Goal: Task Accomplishment & Management: Manage account settings

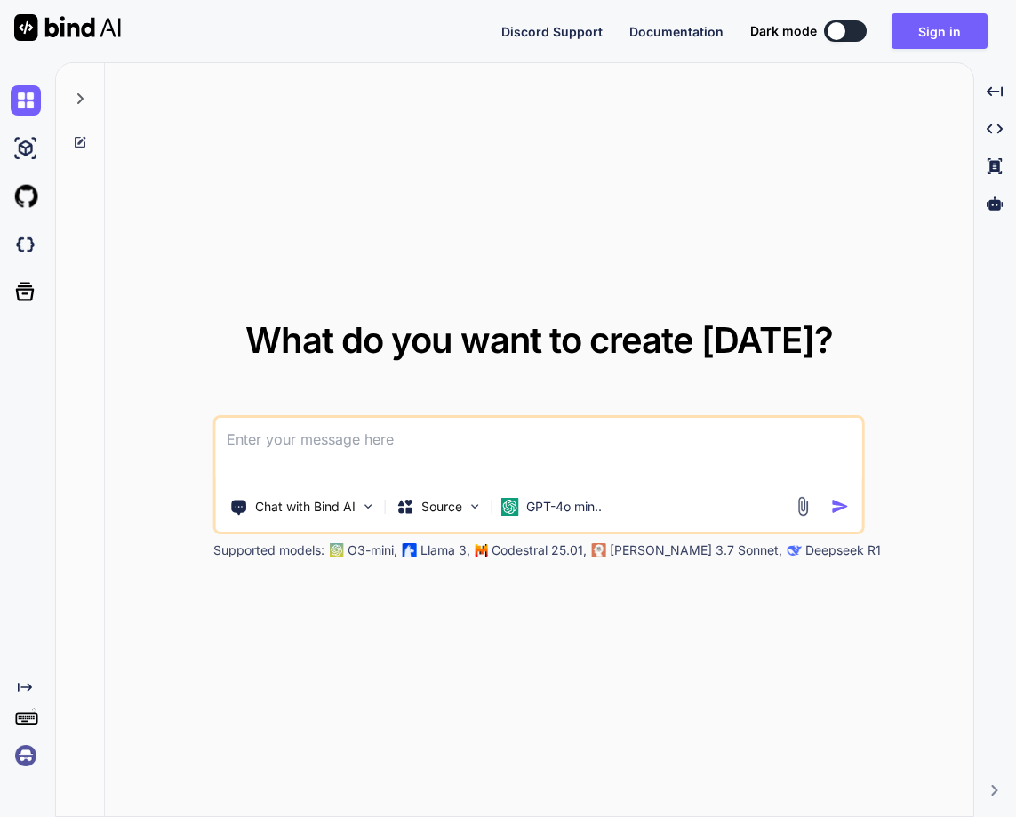
click at [28, 751] on img at bounding box center [26, 756] width 30 height 30
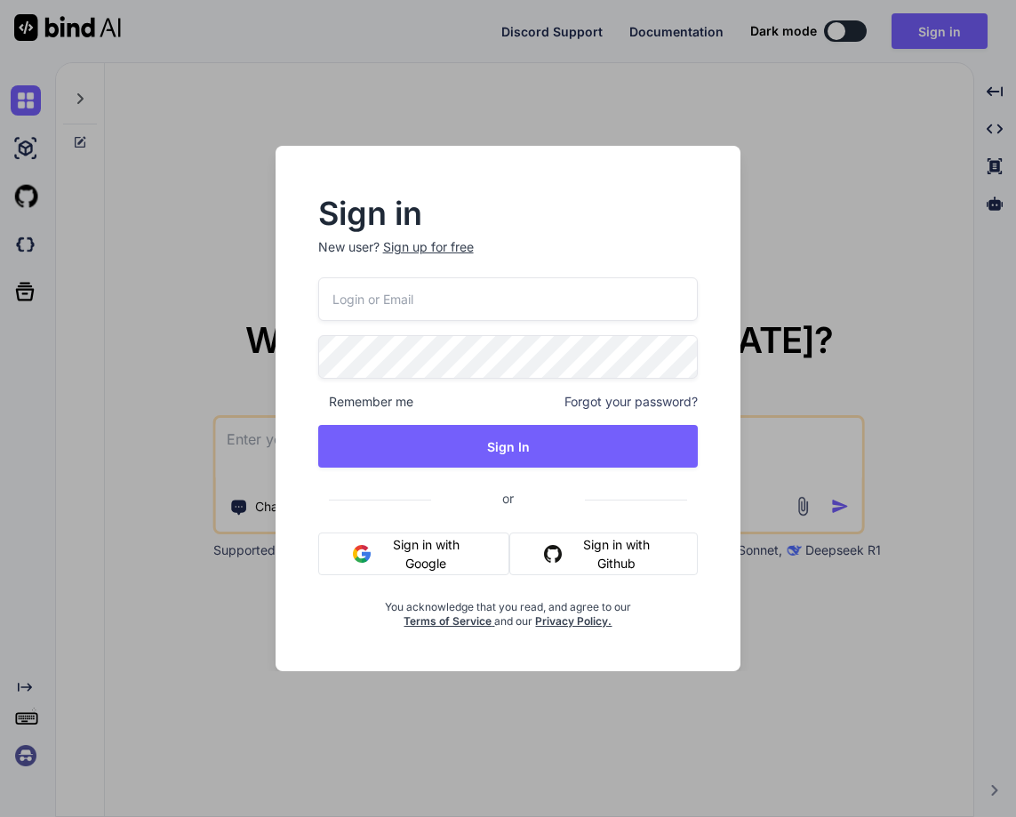
click at [414, 306] on input "email" at bounding box center [508, 299] width 381 height 44
paste input "[EMAIL_ADDRESS][DOMAIN_NAME]"
type input "[EMAIL_ADDRESS][DOMAIN_NAME]"
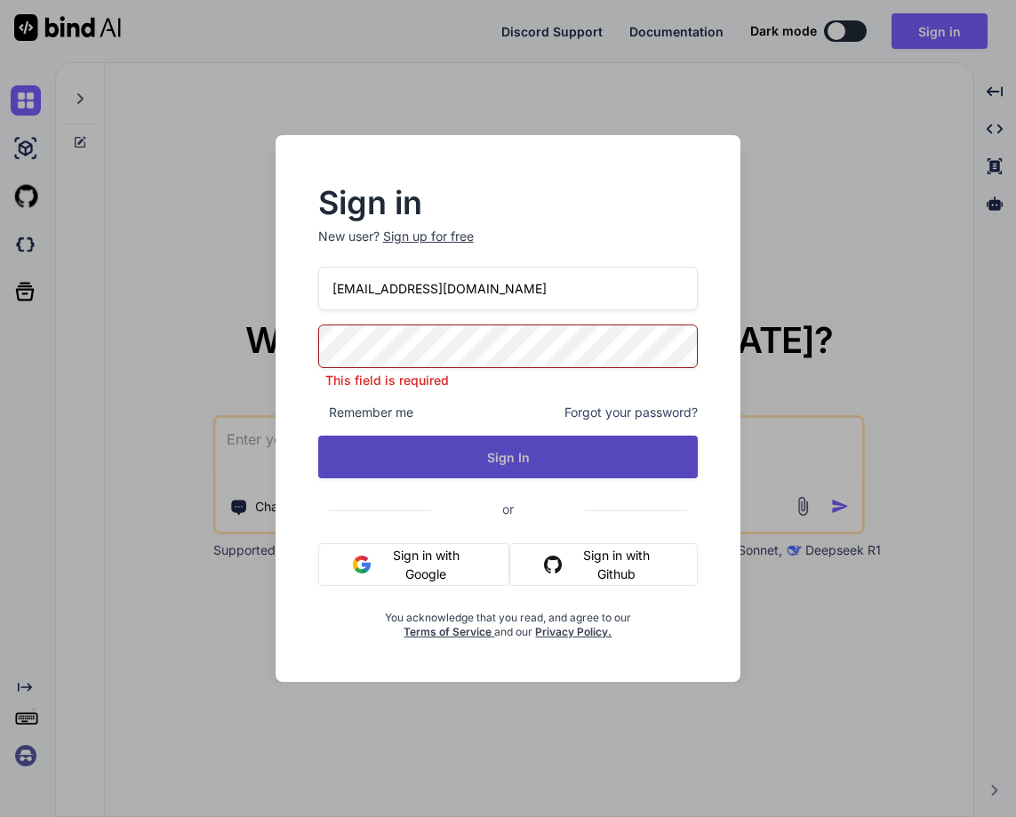
click at [541, 455] on button "Sign In" at bounding box center [508, 457] width 381 height 43
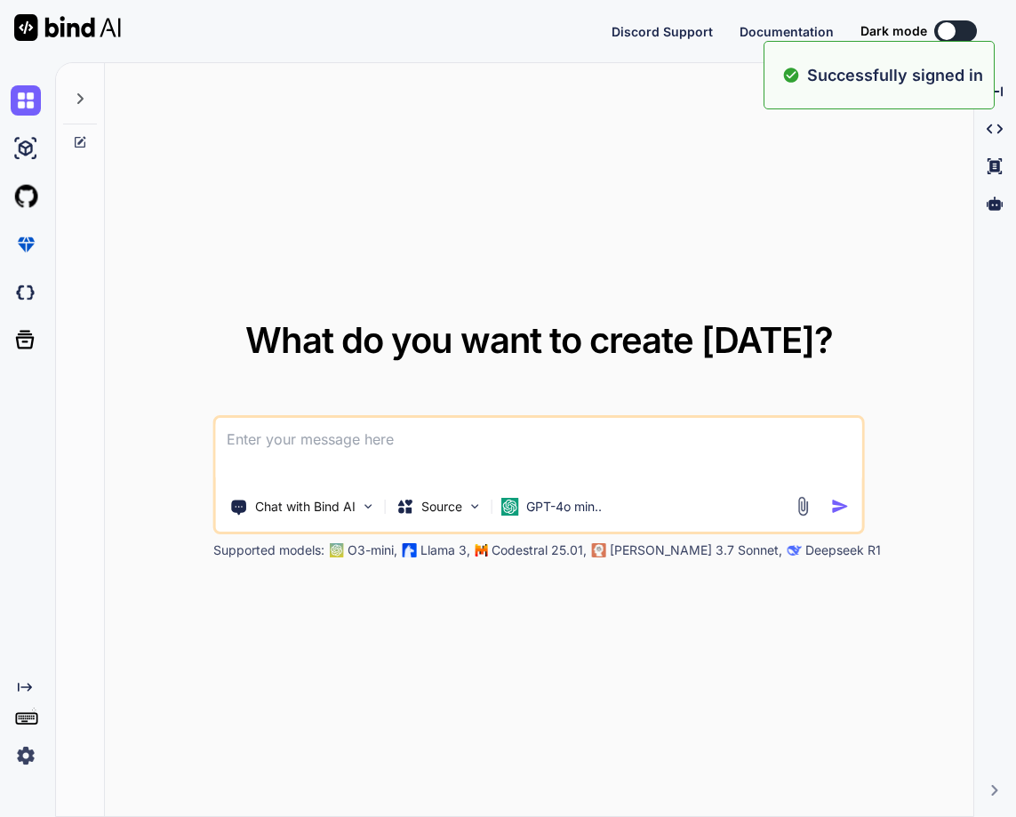
type textarea "x"
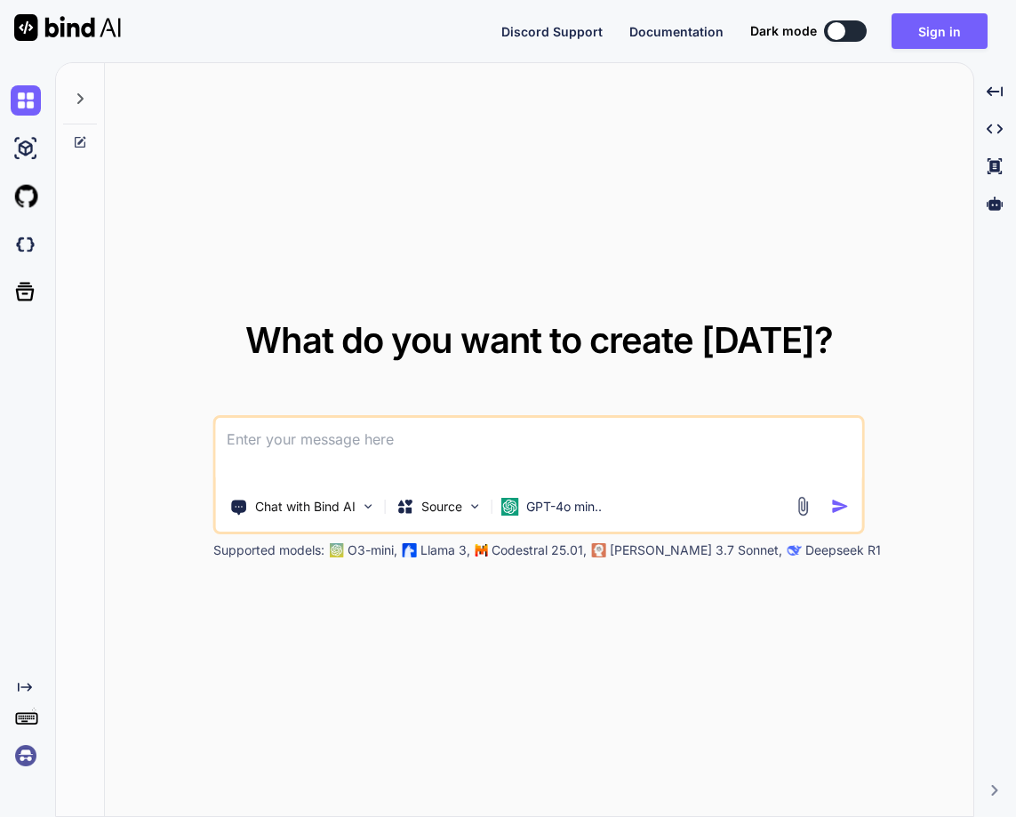
click at [22, 757] on img at bounding box center [26, 756] width 30 height 30
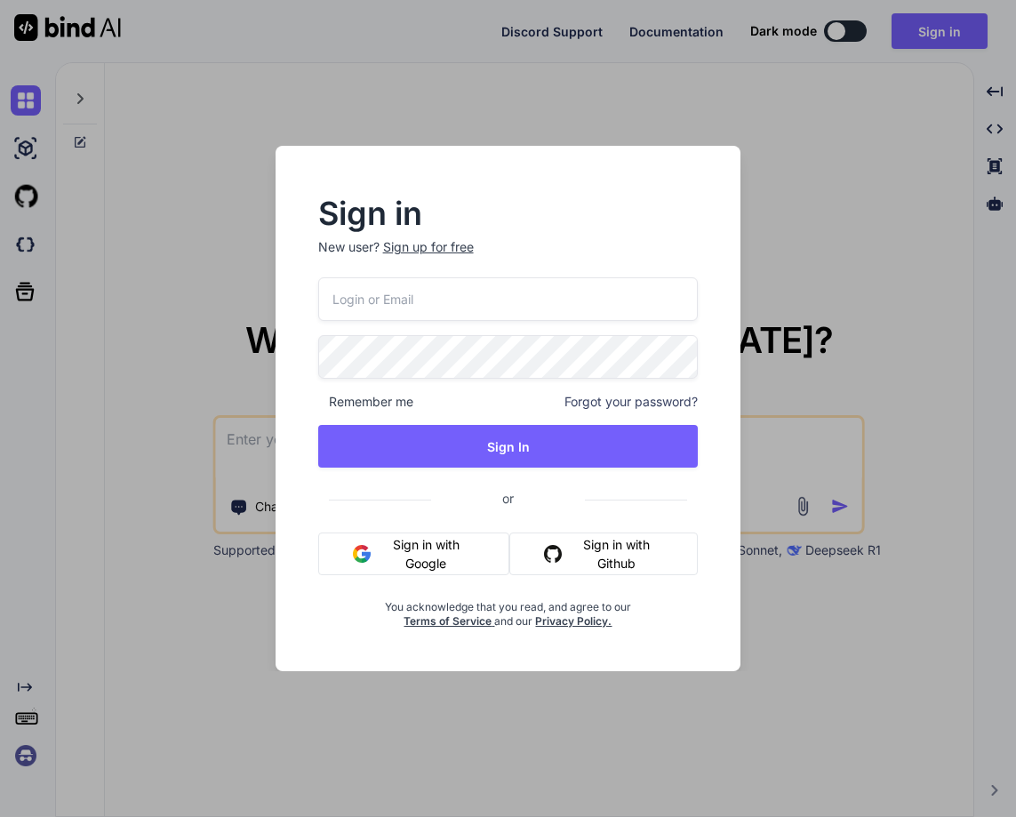
click at [401, 297] on input "email" at bounding box center [508, 299] width 381 height 44
paste input "[EMAIL_ADDRESS][DOMAIN_NAME]"
type input "[EMAIL_ADDRESS][DOMAIN_NAME]"
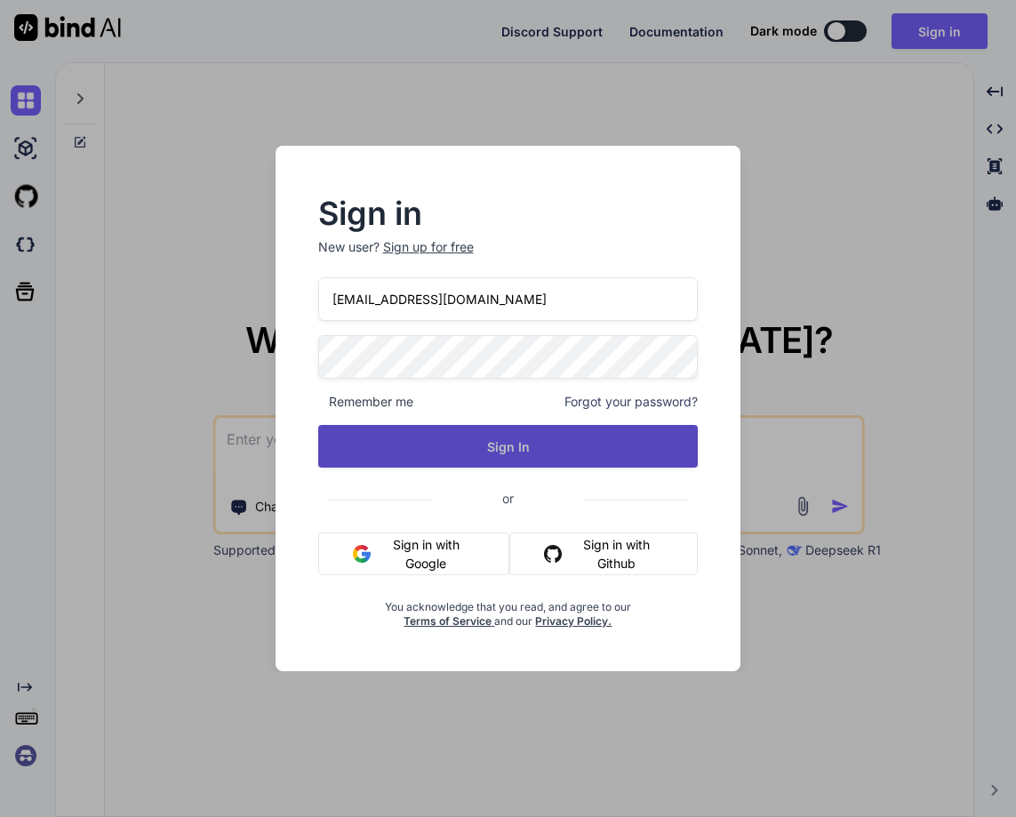
click at [509, 455] on button "Sign In" at bounding box center [508, 446] width 381 height 43
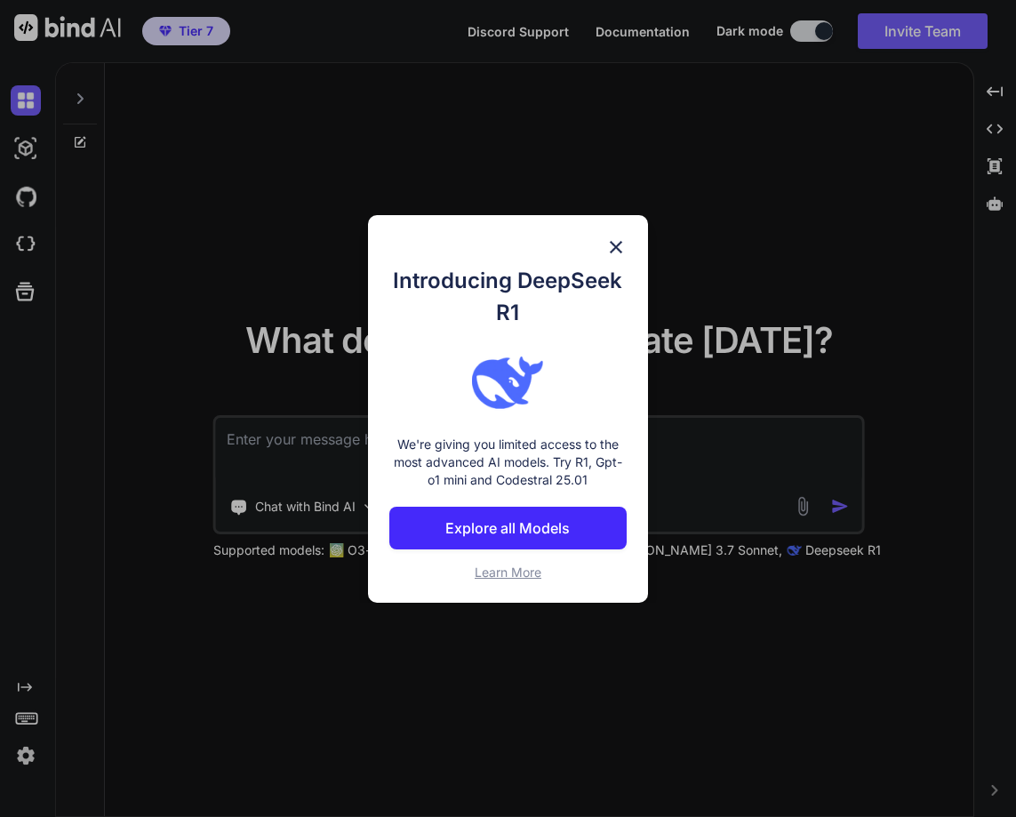
click at [612, 247] on img at bounding box center [615, 246] width 21 height 21
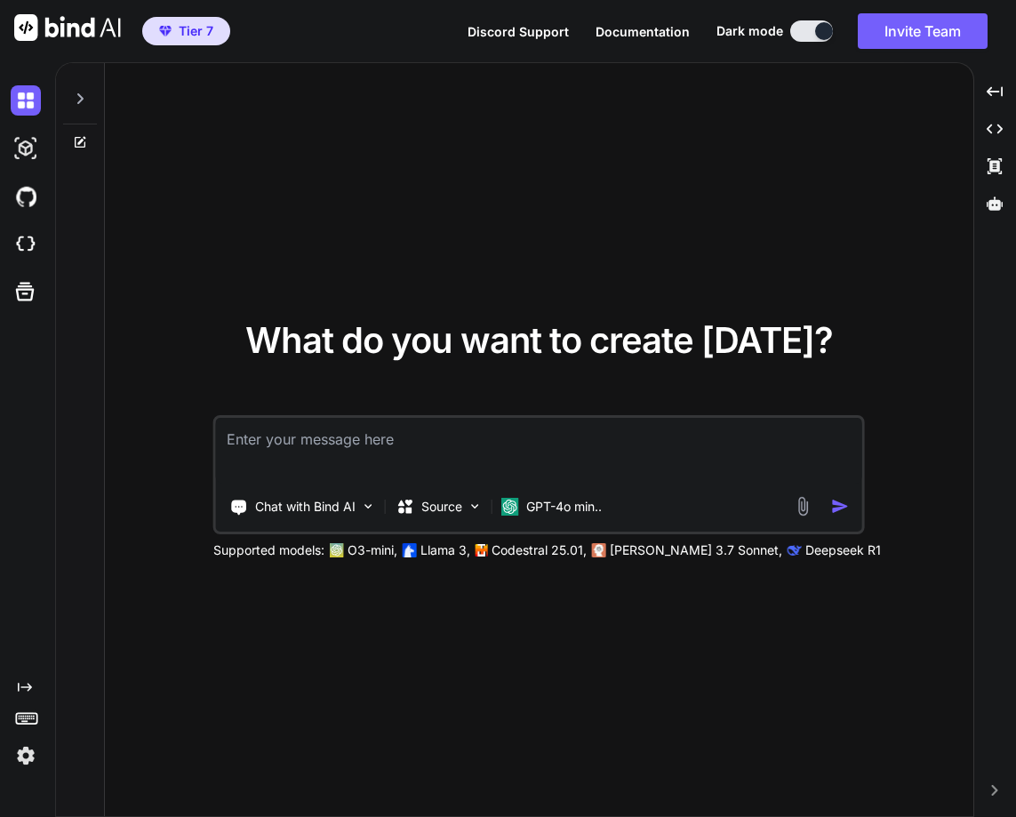
type textarea "x"
click at [19, 759] on img at bounding box center [26, 756] width 30 height 30
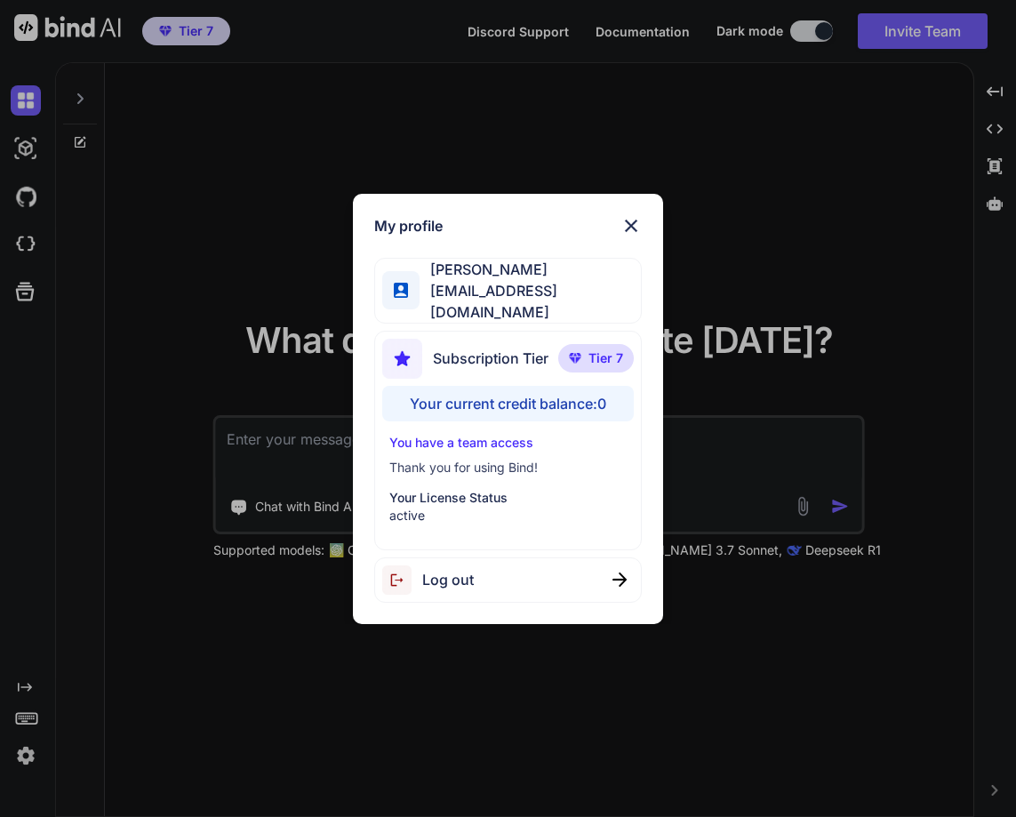
click at [155, 694] on div "My profile [PERSON_NAME] [PERSON_NAME][EMAIL_ADDRESS][DOMAIN_NAME] Subscription…" at bounding box center [508, 408] width 1016 height 817
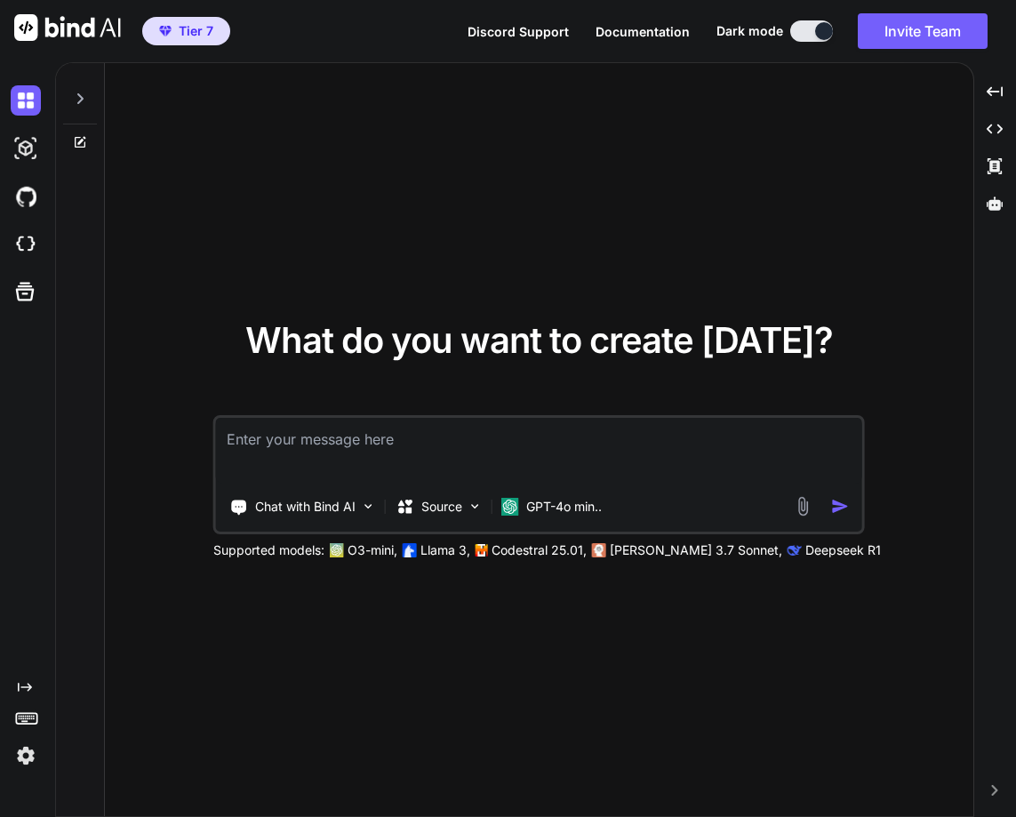
click at [13, 759] on img at bounding box center [26, 756] width 30 height 30
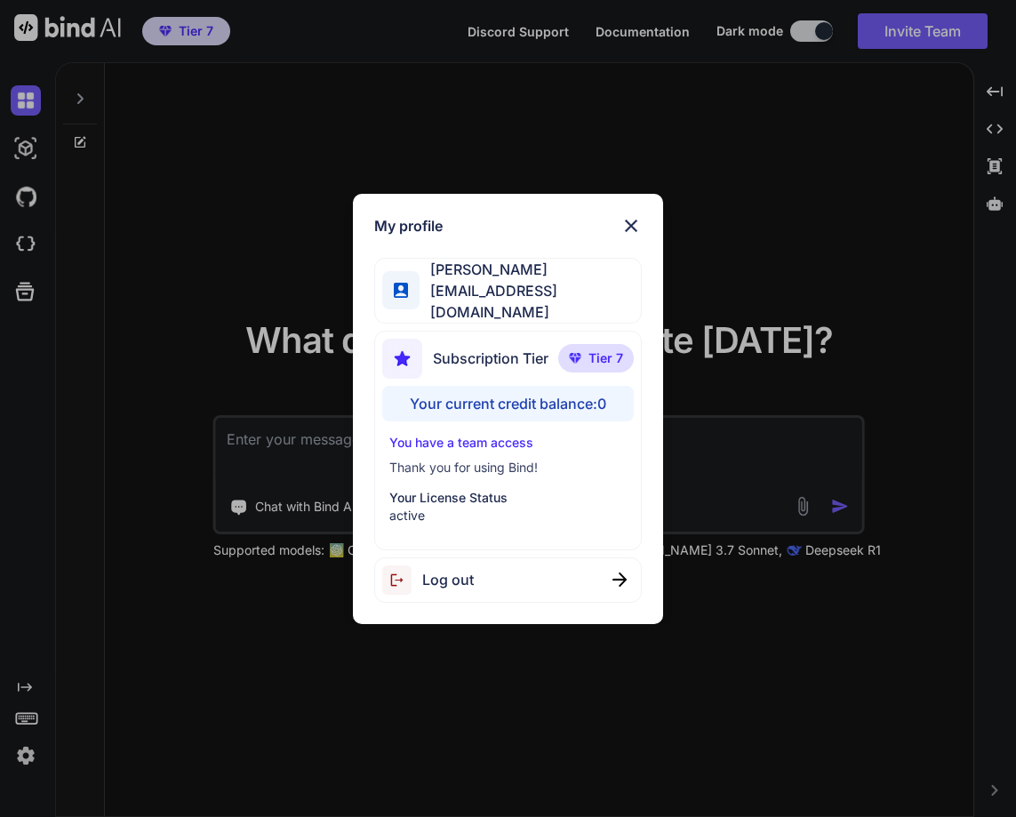
click at [464, 572] on span "Log out" at bounding box center [448, 579] width 52 height 21
